Goal: Find specific page/section: Find specific page/section

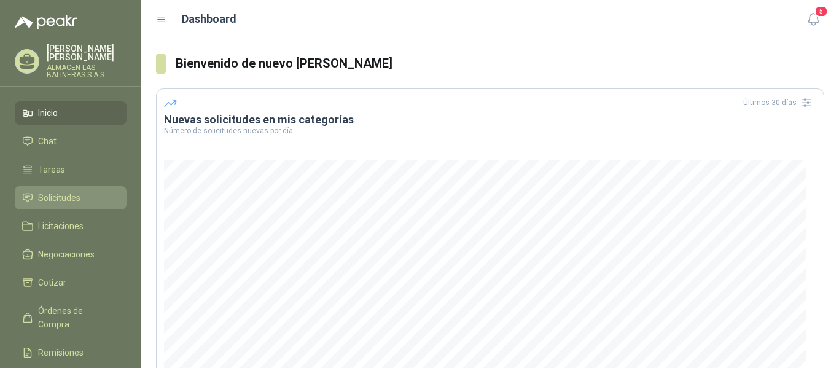
click at [77, 198] on span "Solicitudes" at bounding box center [59, 198] width 42 height 14
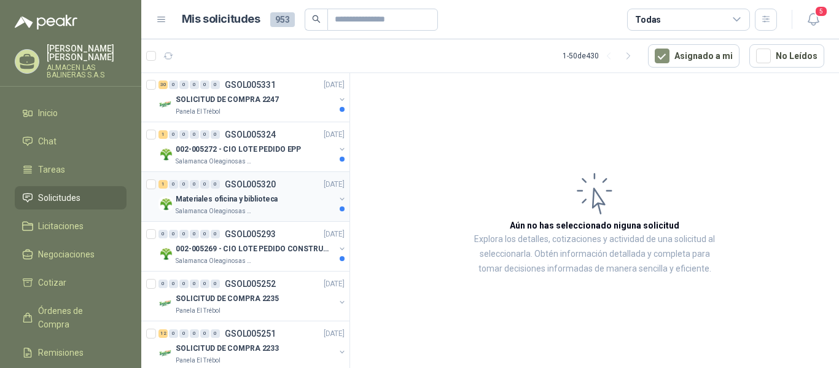
scroll to position [184, 0]
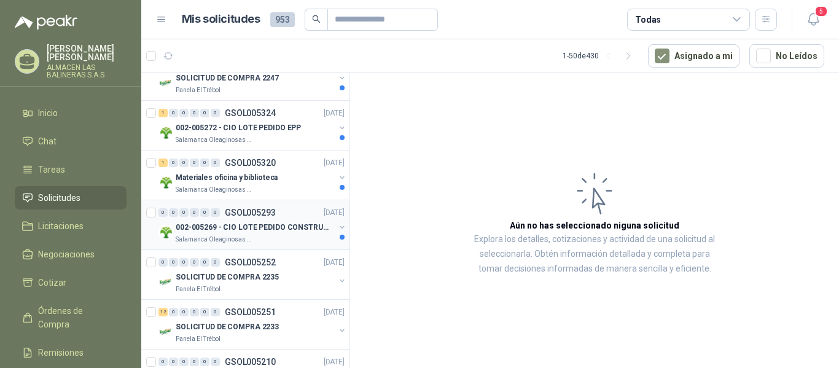
click at [259, 224] on p "002-005269 - CIO LOTE PEDIDO CONSTRUCCION" at bounding box center [252, 228] width 153 height 12
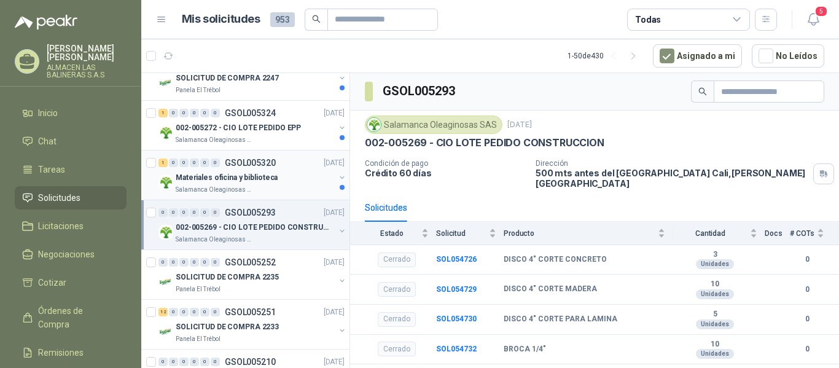
click at [261, 178] on p "Materiales oficina y biblioteca" at bounding box center [227, 178] width 102 height 12
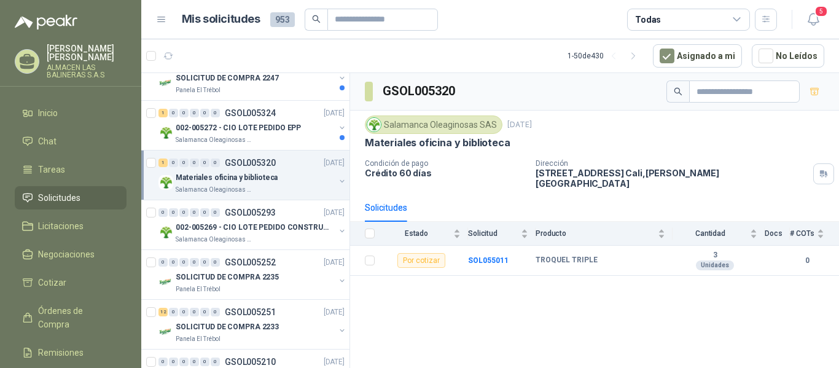
scroll to position [123, 0]
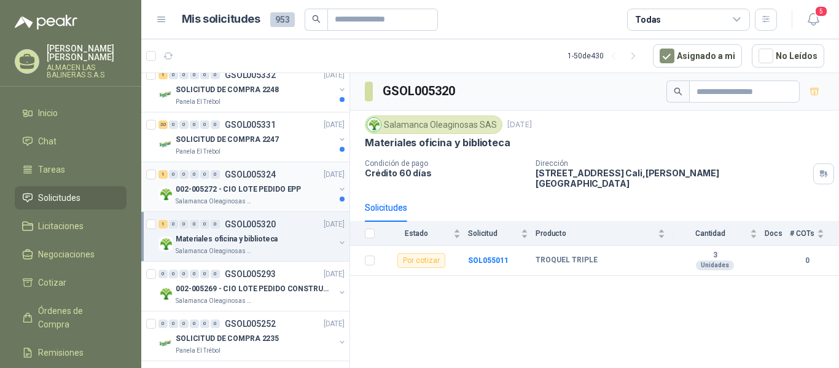
click at [265, 186] on p "002-005272 - CIO LOTE PEDIDO EPP" at bounding box center [238, 190] width 125 height 12
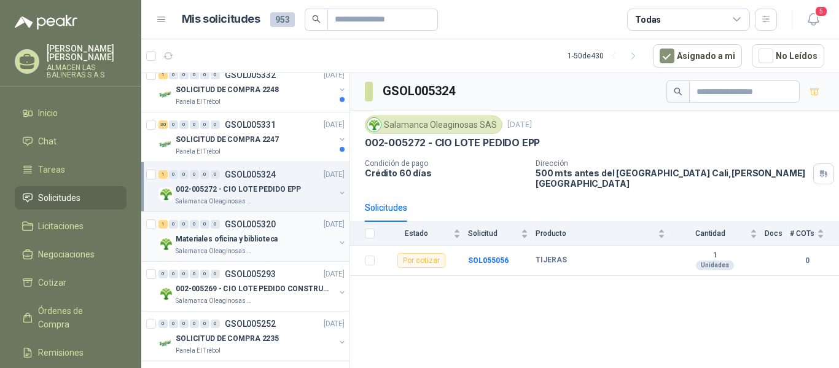
scroll to position [61, 0]
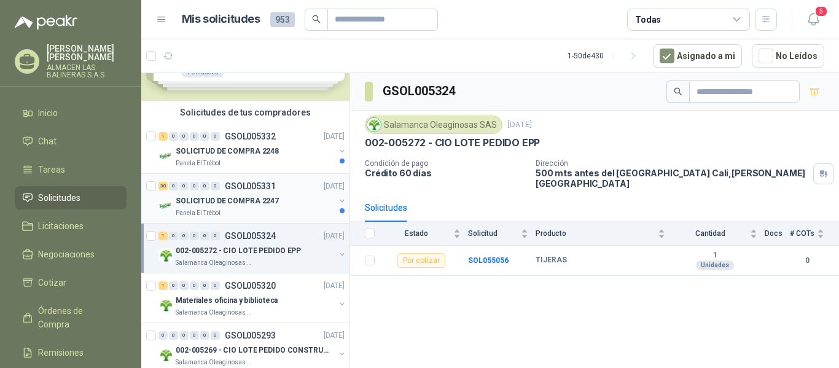
click at [256, 184] on p "GSOL005331" at bounding box center [250, 186] width 51 height 9
